Goal: Find specific page/section: Find specific page/section

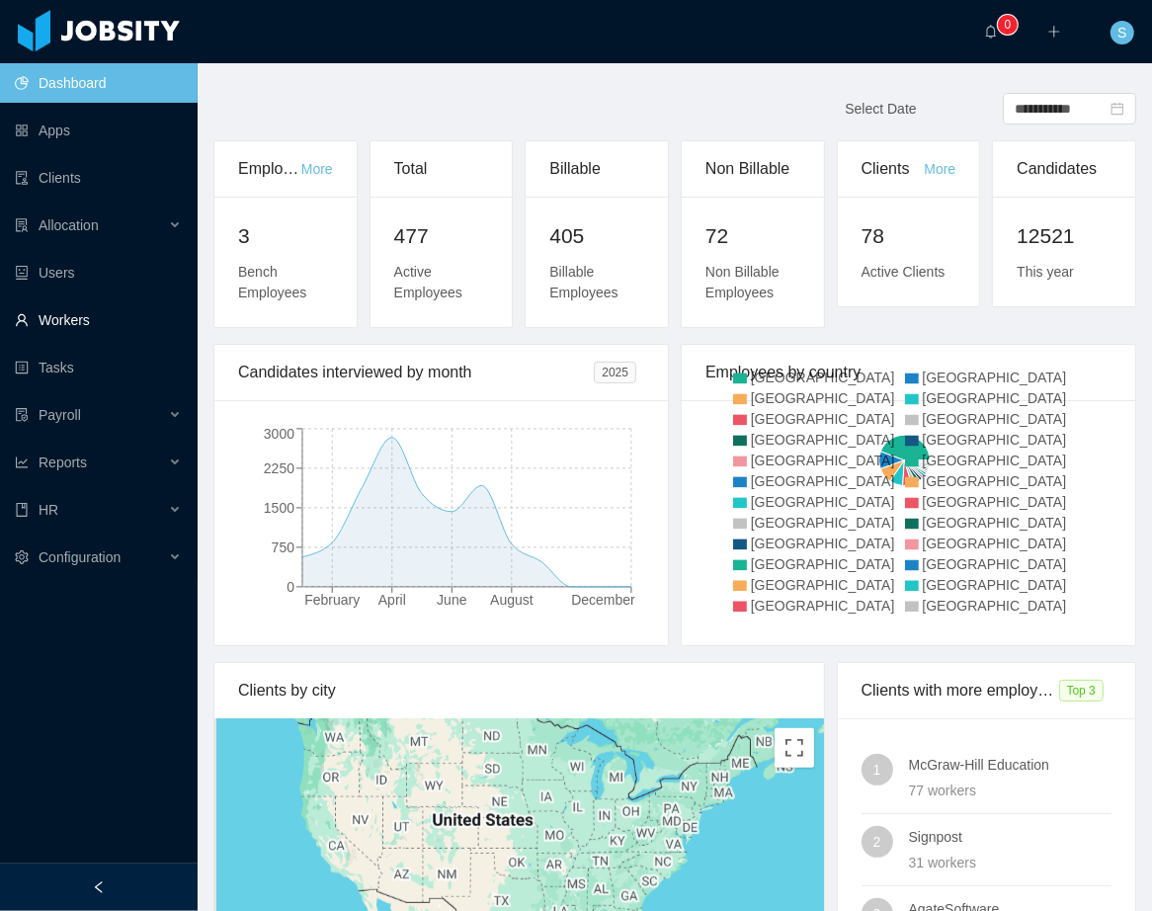
click at [62, 312] on link "Workers" at bounding box center [98, 320] width 167 height 40
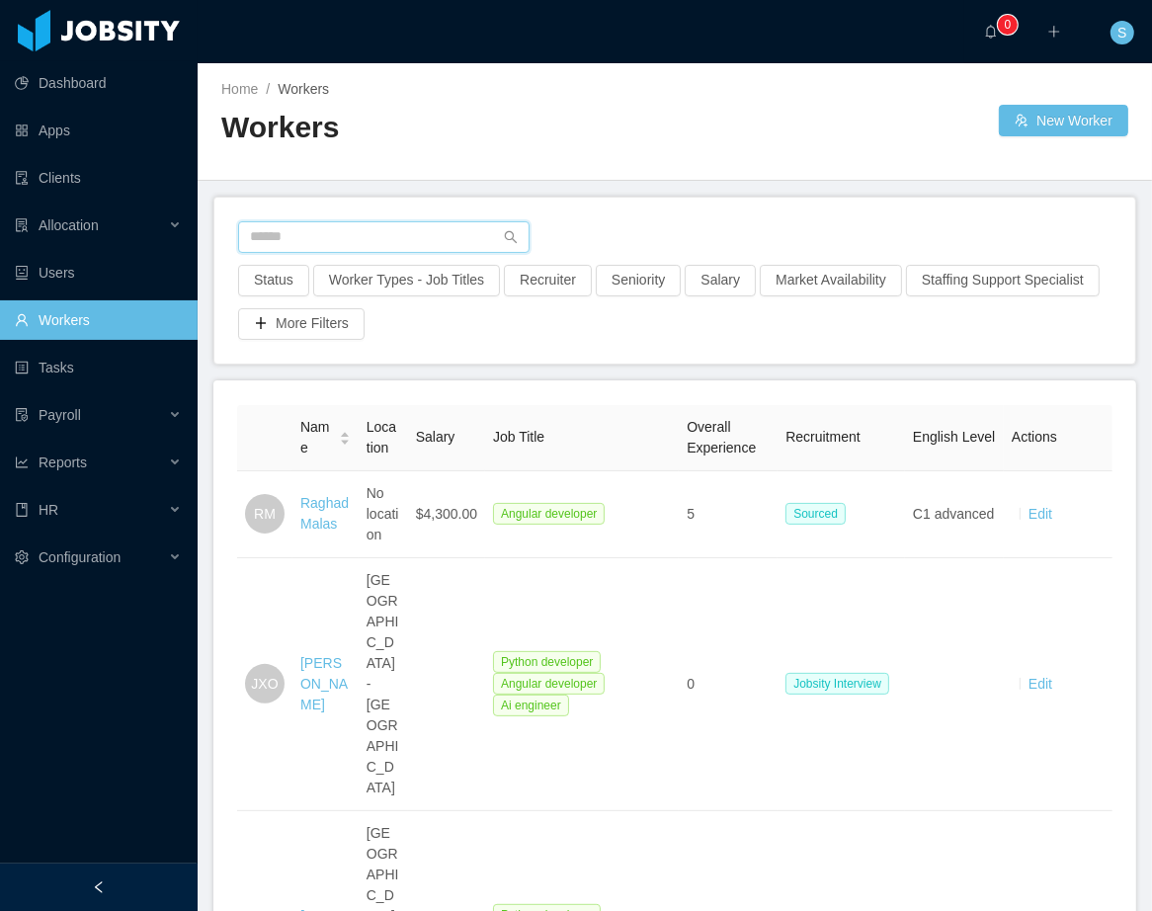
click at [314, 242] on input "text" at bounding box center [384, 237] width 292 height 32
paste input "**********"
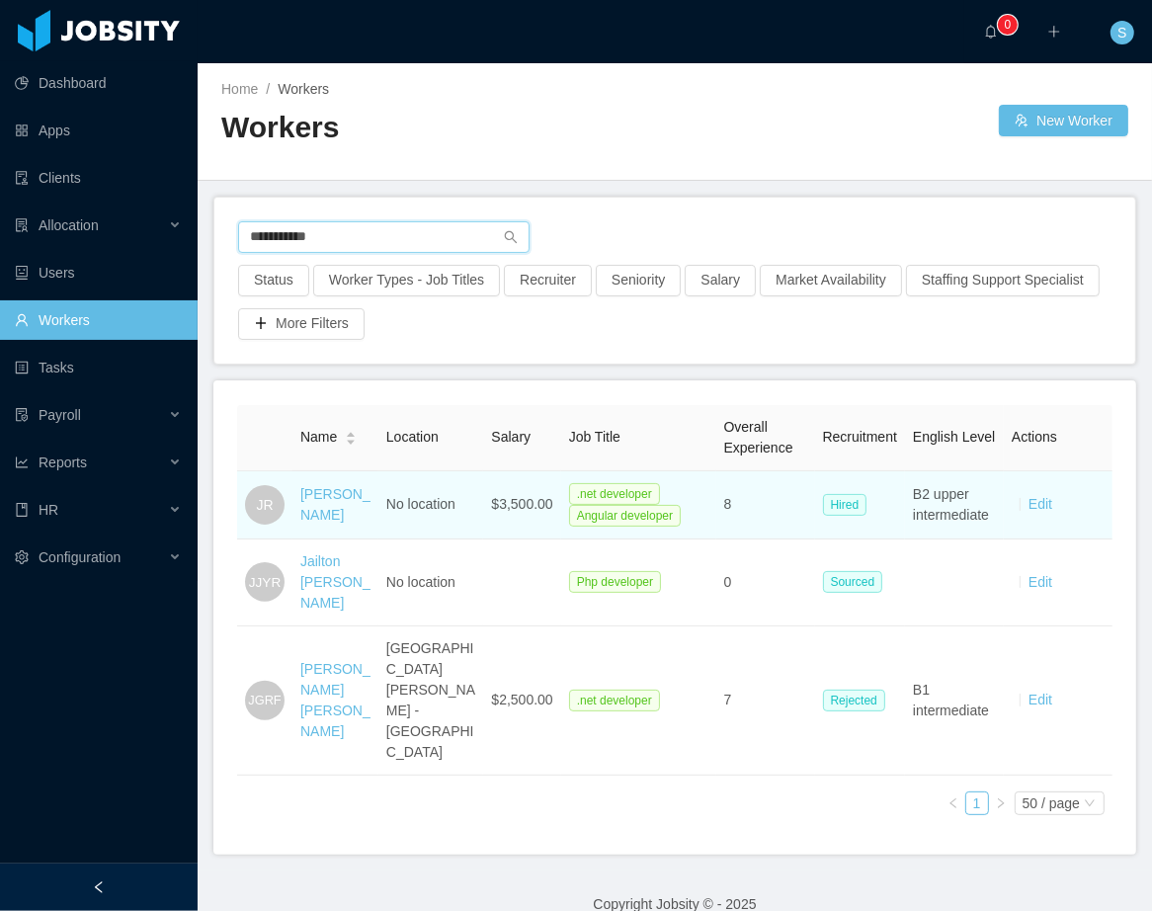
type input "**********"
click at [324, 526] on div "[PERSON_NAME]" at bounding box center [335, 505] width 70 height 42
click at [324, 523] on link "[PERSON_NAME]" at bounding box center [335, 504] width 70 height 37
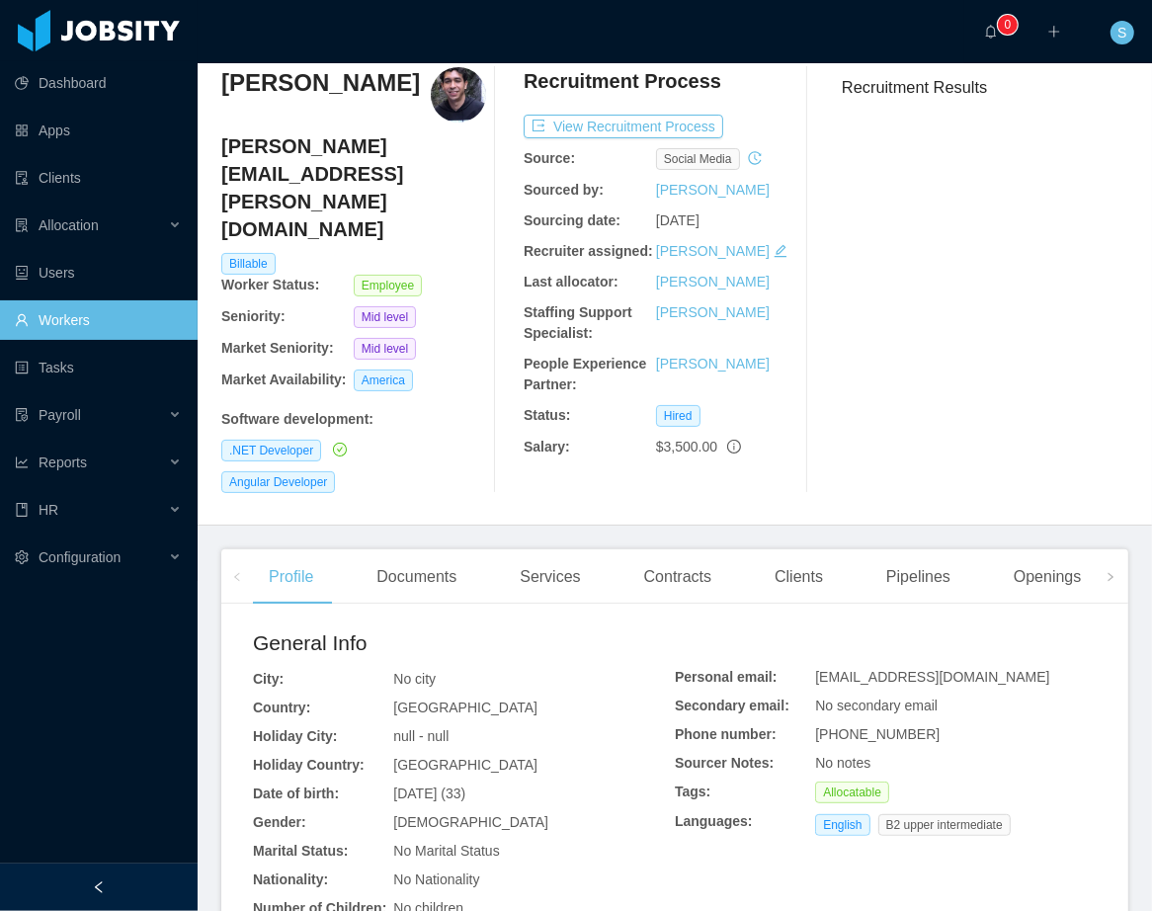
scroll to position [72, 0]
click at [432, 570] on div "Documents" at bounding box center [417, 576] width 112 height 55
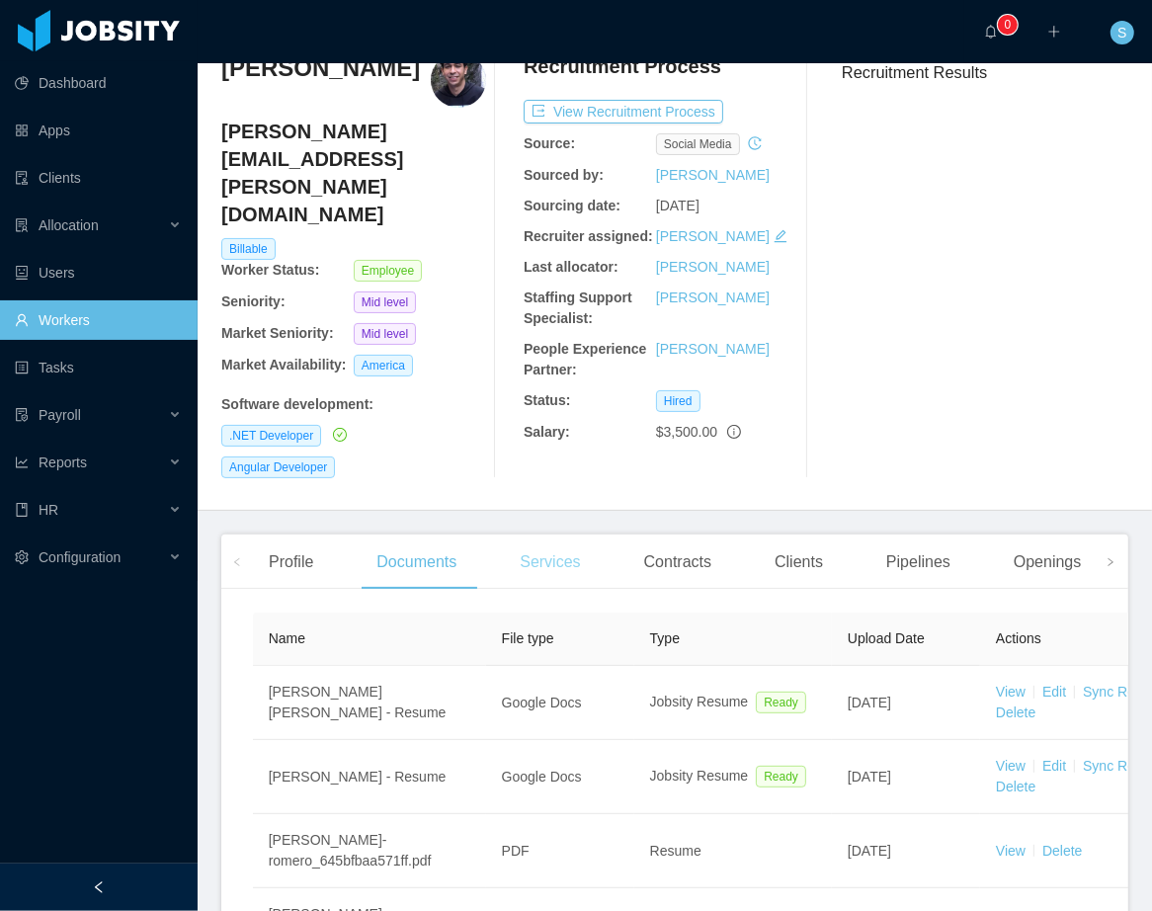
click at [582, 546] on div "Services" at bounding box center [550, 562] width 92 height 55
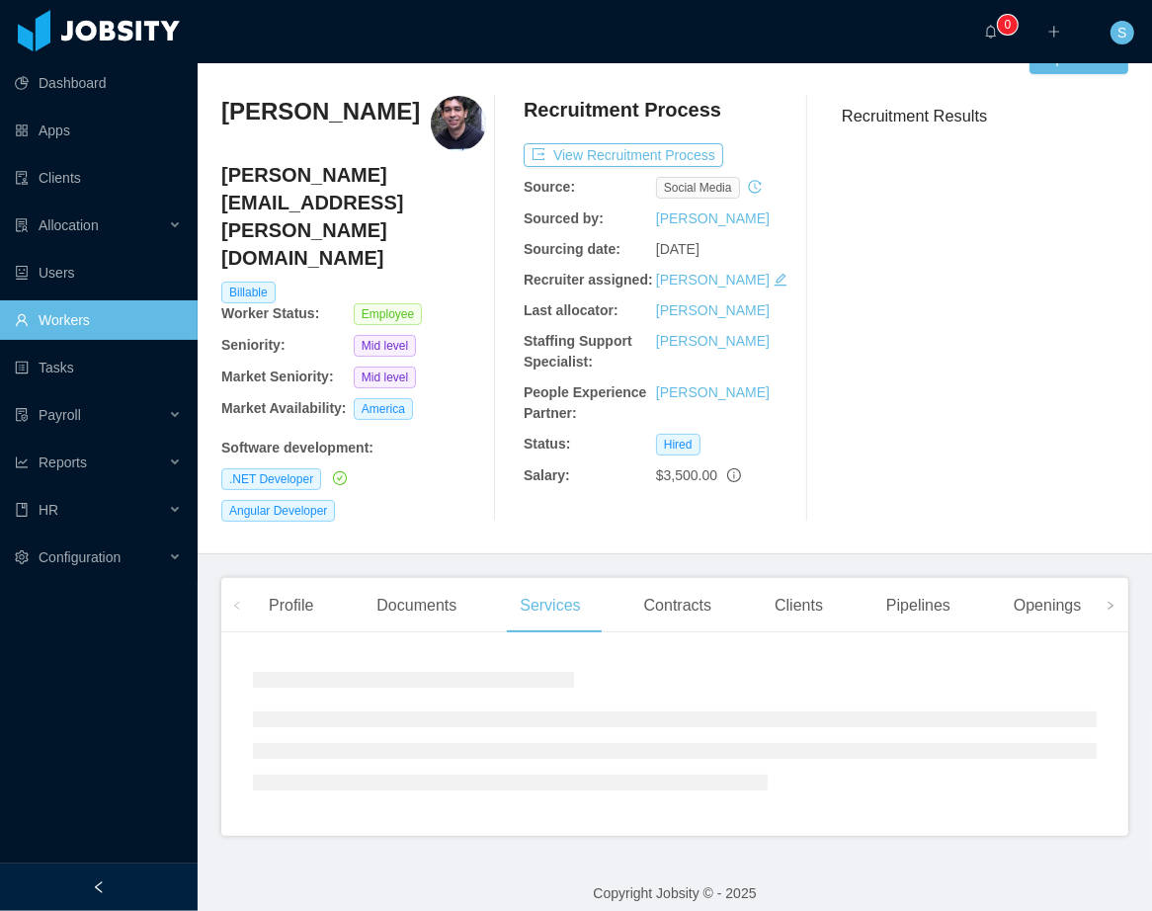
scroll to position [77, 0]
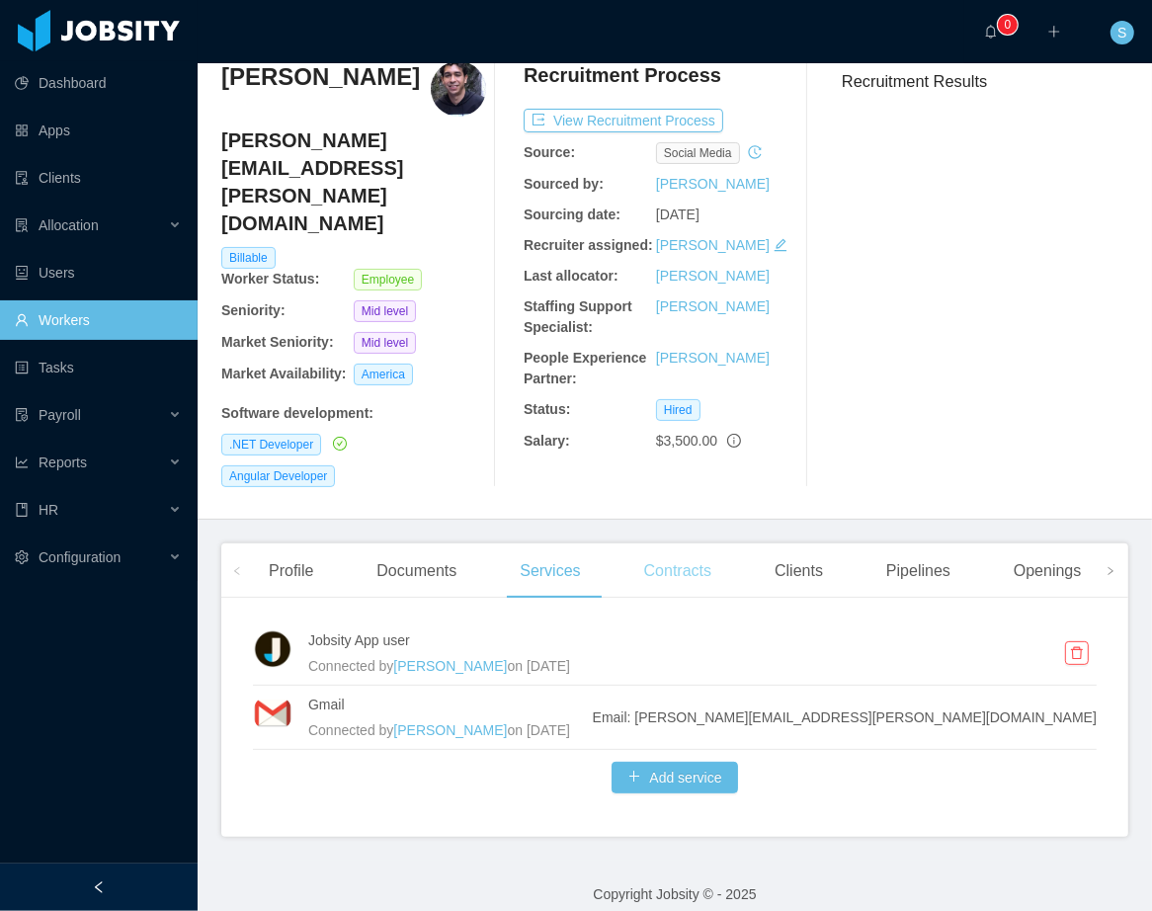
click at [683, 561] on div "Contracts" at bounding box center [678, 571] width 99 height 55
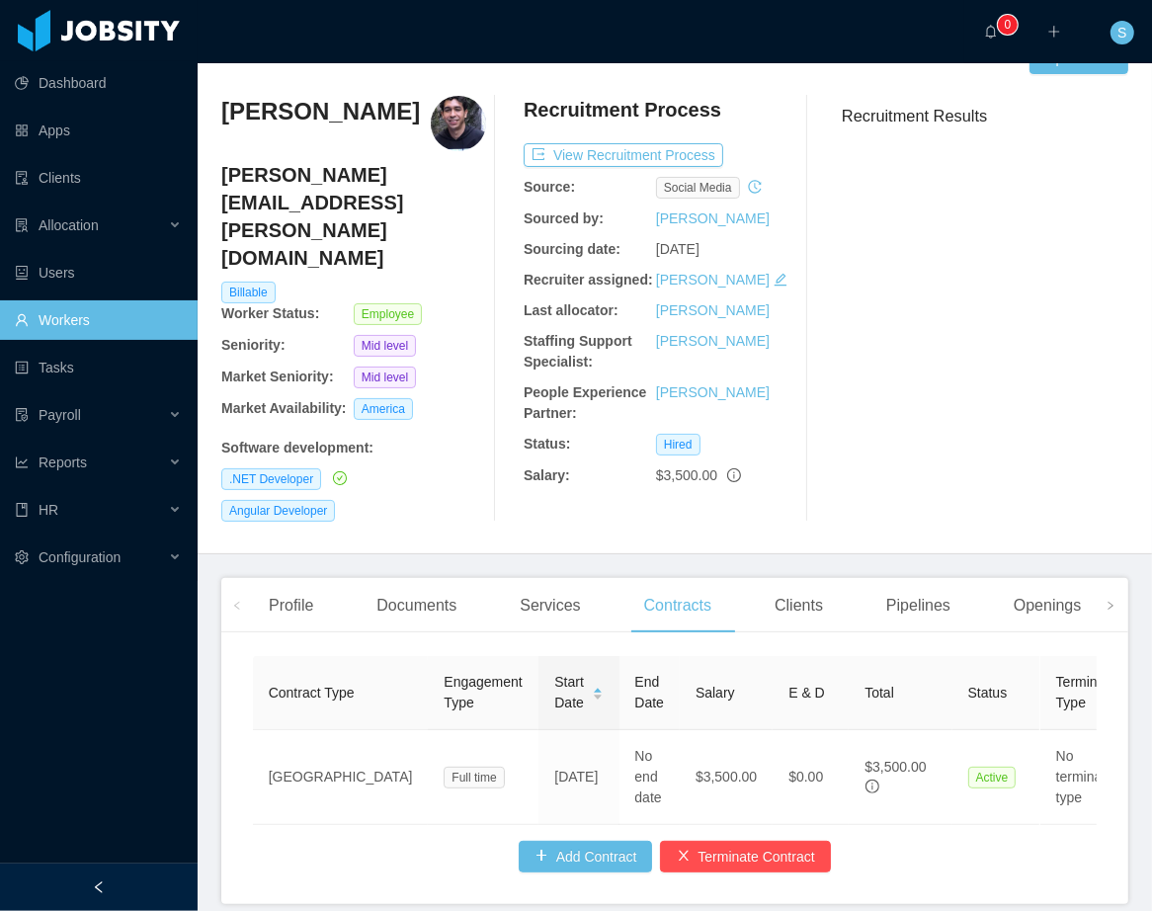
scroll to position [86, 0]
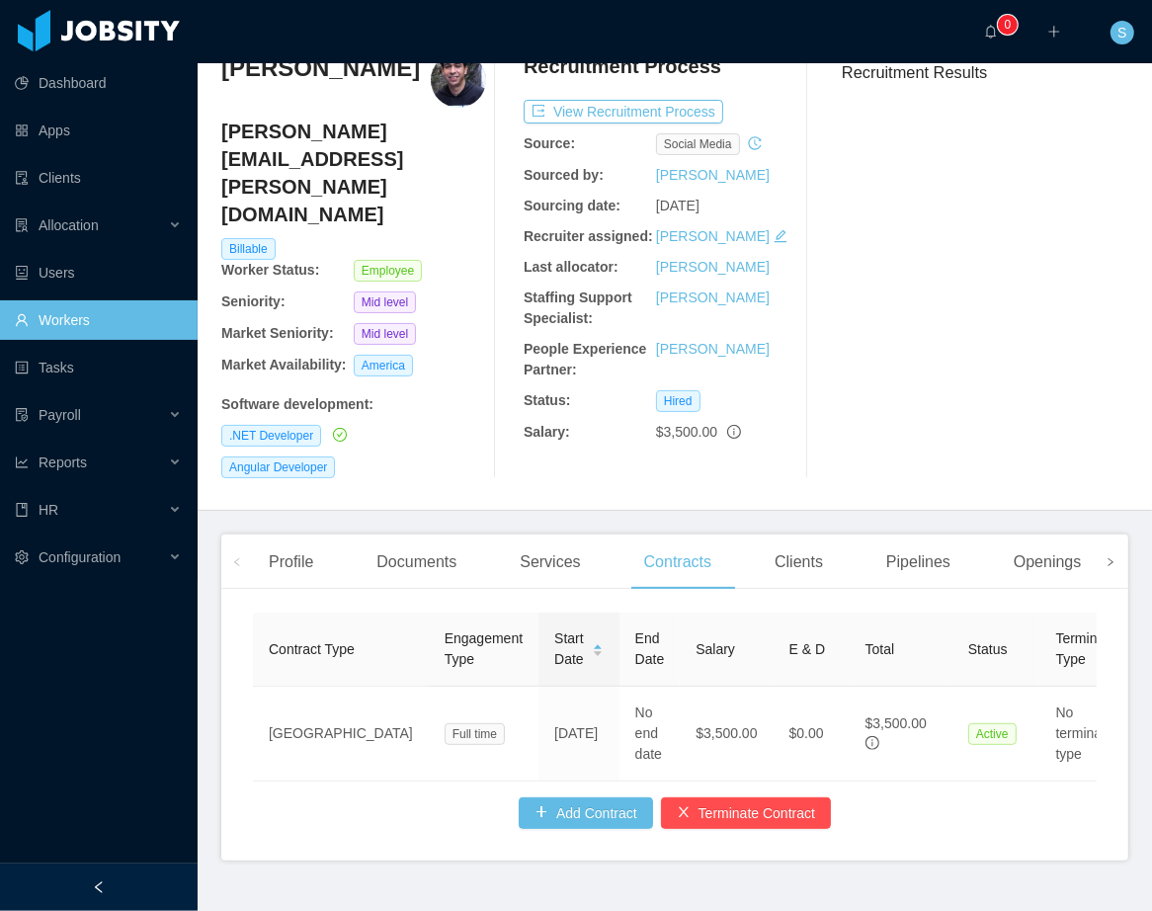
click at [1109, 558] on icon "icon: right" at bounding box center [1111, 562] width 5 height 8
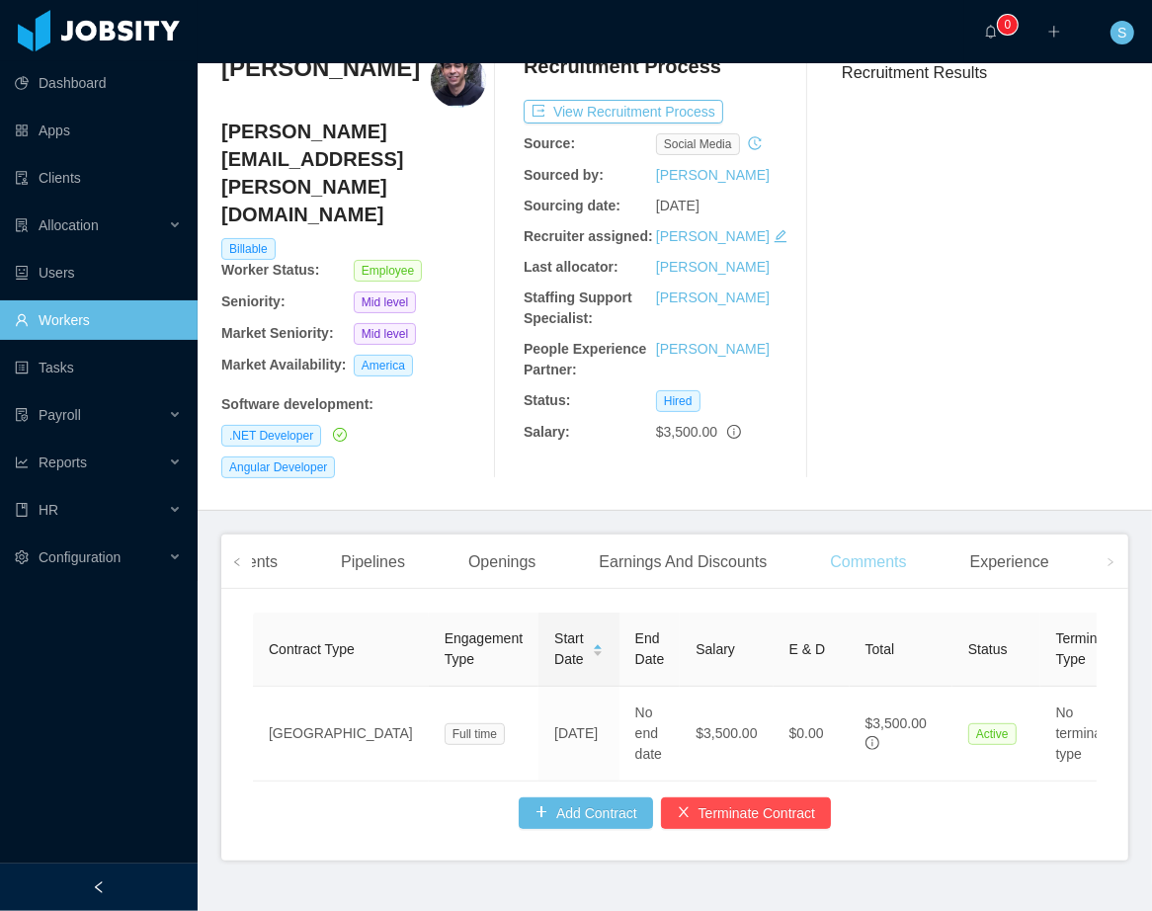
click at [909, 546] on div "Comments" at bounding box center [868, 562] width 108 height 55
